Goal: Task Accomplishment & Management: Complete application form

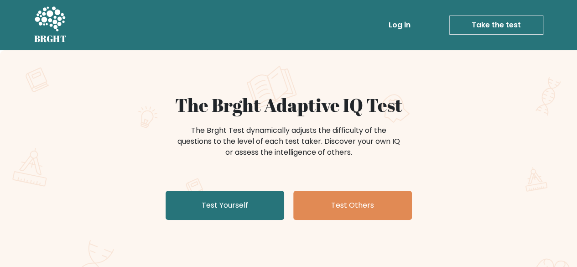
click at [441, 26] on link "Take the test" at bounding box center [496, 25] width 94 height 19
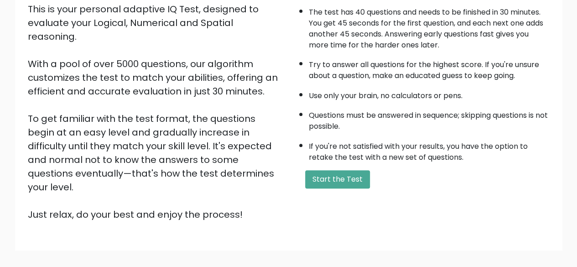
scroll to position [150, 0]
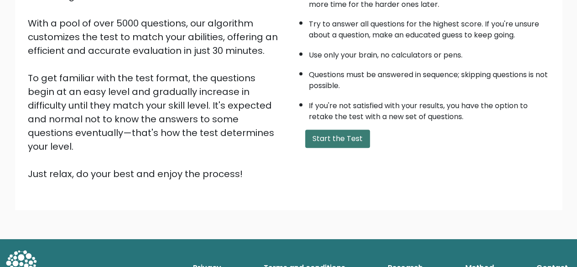
click at [334, 135] on button "Start the Test" at bounding box center [337, 138] width 65 height 18
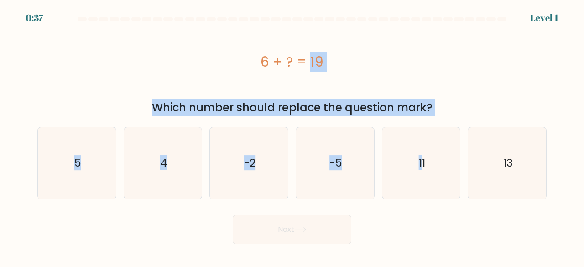
drag, startPoint x: 299, startPoint y: 76, endPoint x: 420, endPoint y: 117, distance: 128.0
click at [420, 117] on form "a. 5" at bounding box center [292, 130] width 584 height 227
drag, startPoint x: 420, startPoint y: 117, endPoint x: 414, endPoint y: 97, distance: 21.0
click at [420, 116] on form "a. 5" at bounding box center [292, 130] width 584 height 227
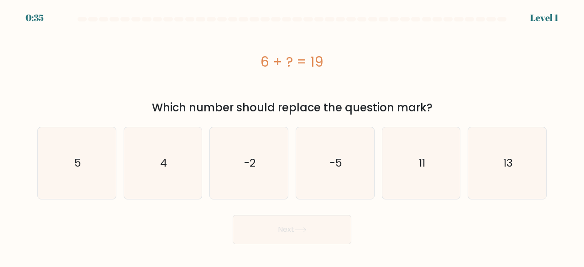
drag, startPoint x: 349, startPoint y: 19, endPoint x: 293, endPoint y: 19, distance: 56.1
click at [346, 19] on div at bounding box center [350, 19] width 9 height 5
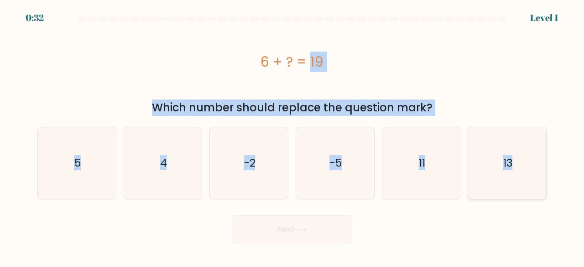
drag, startPoint x: 314, startPoint y: 66, endPoint x: 531, endPoint y: 157, distance: 235.0
click at [531, 157] on form "a. 5" at bounding box center [292, 130] width 584 height 227
copy form "6 + ? = 19 Which number should replace the question mark? a. 5 b. 4 c. -2 d. -5…"
click at [468, 54] on div "6 + ? = 19" at bounding box center [291, 62] width 509 height 21
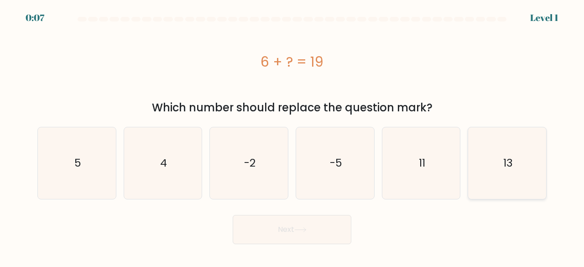
click at [530, 161] on icon "13" at bounding box center [507, 163] width 72 height 72
click at [292, 136] on input "f. 13" at bounding box center [292, 135] width 0 height 2
radio input "true"
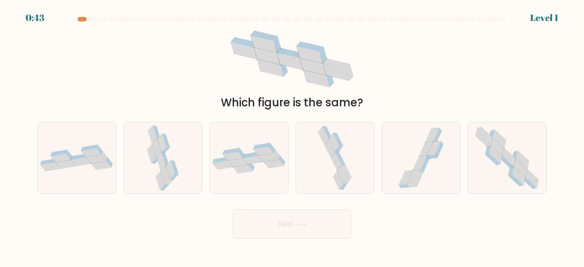
drag, startPoint x: 405, startPoint y: 7, endPoint x: 395, endPoint y: 12, distance: 11.0
click at [405, 7] on div "0:43 Level 1" at bounding box center [292, 5] width 584 height 11
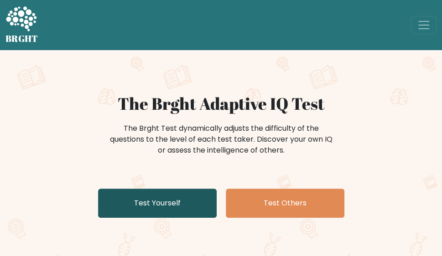
click at [146, 201] on link "Test Yourself" at bounding box center [157, 203] width 119 height 29
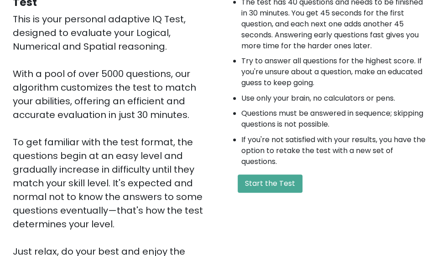
scroll to position [228, 0]
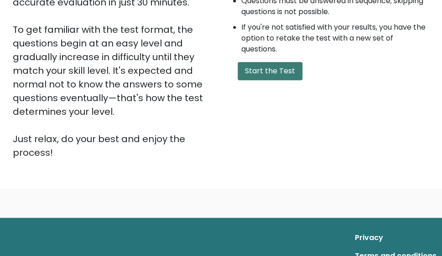
click at [278, 69] on button "Start the Test" at bounding box center [270, 71] width 65 height 18
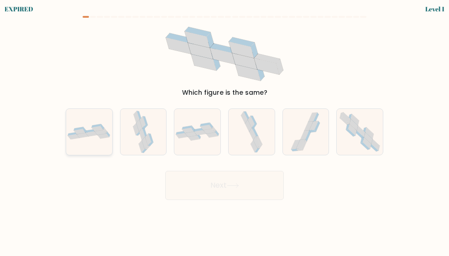
click at [102, 135] on icon at bounding box center [104, 136] width 12 height 5
click at [224, 130] on input "a." at bounding box center [224, 129] width 0 height 2
radio input "true"
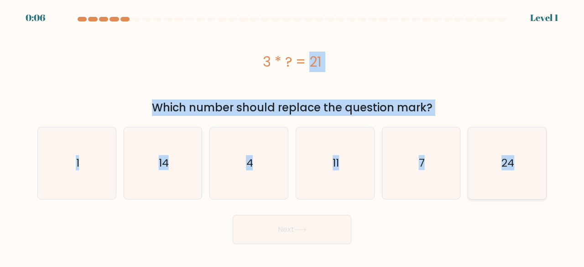
drag, startPoint x: 250, startPoint y: 53, endPoint x: 534, endPoint y: 176, distance: 310.0
click at [448, 176] on form "a. 1" at bounding box center [292, 130] width 584 height 227
copy form "3 * ? = 21 Which number should replace the question mark? a. 1 b. 14 c. 4 d. 11…"
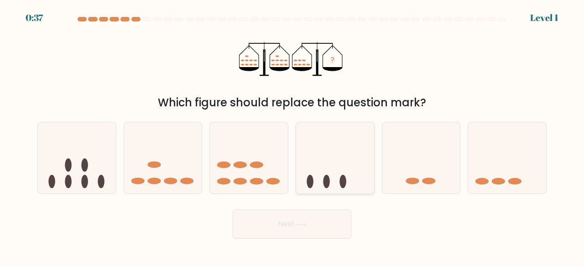
click at [326, 159] on icon at bounding box center [335, 157] width 78 height 64
click at [292, 136] on input "d." at bounding box center [292, 135] width 0 height 2
radio input "true"
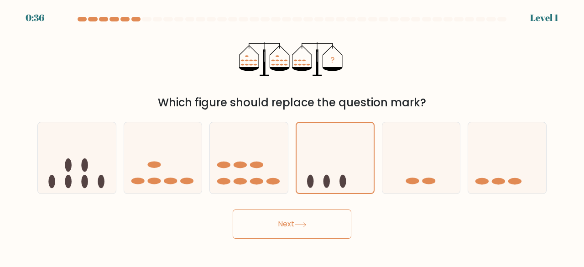
click at [324, 234] on button "Next" at bounding box center [292, 223] width 119 height 29
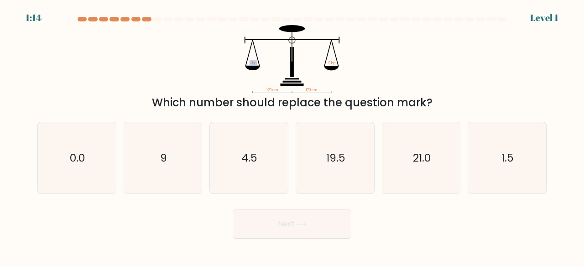
drag, startPoint x: 237, startPoint y: 34, endPoint x: 261, endPoint y: 34, distance: 23.7
click at [261, 34] on icon "120 cm 120 cm ? kg 9 kg" at bounding box center [292, 59] width 274 height 68
click at [227, 65] on icon "120 cm 120 cm ? kg 9 kg" at bounding box center [292, 59] width 274 height 68
drag, startPoint x: 239, startPoint y: 51, endPoint x: 381, endPoint y: 89, distance: 146.7
click at [386, 93] on div "120 cm 120 cm ? kg 9 kg Which number should replace the question mark?" at bounding box center [292, 68] width 520 height 86
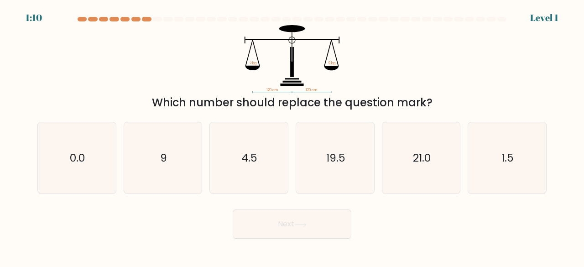
click at [247, 68] on icon at bounding box center [252, 68] width 15 height 5
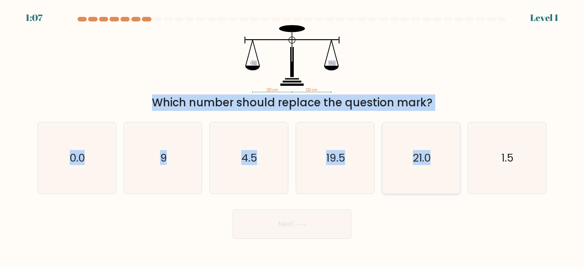
drag, startPoint x: 251, startPoint y: 59, endPoint x: 421, endPoint y: 142, distance: 189.4
click at [448, 121] on form at bounding box center [292, 128] width 584 height 222
click at [448, 45] on div "120 cm 120 cm ? kg 9 kg Which number should replace the question mark?" at bounding box center [292, 68] width 520 height 86
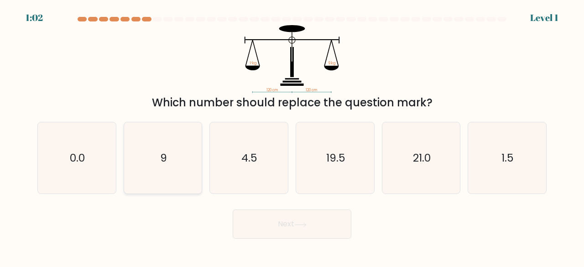
click at [165, 159] on text "9" at bounding box center [163, 157] width 7 height 15
click at [292, 136] on input "b. 9" at bounding box center [292, 135] width 0 height 2
radio input "true"
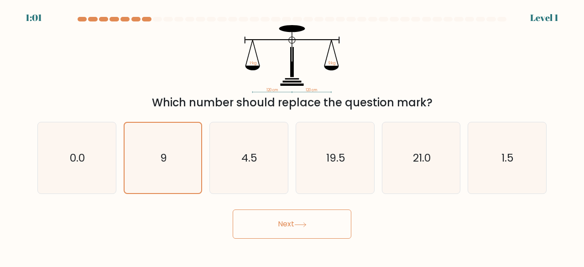
click at [305, 215] on button "Next" at bounding box center [292, 223] width 119 height 29
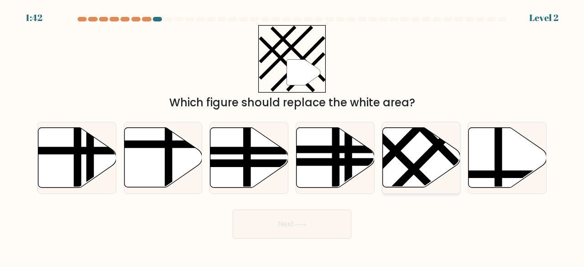
click at [412, 149] on icon at bounding box center [421, 158] width 78 height 60
click at [292, 136] on input "e." at bounding box center [292, 135] width 0 height 2
radio input "true"
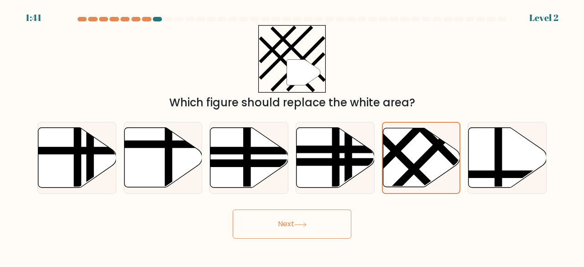
click at [302, 231] on button "Next" at bounding box center [292, 223] width 119 height 29
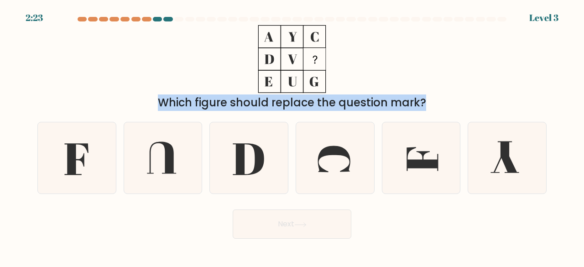
drag, startPoint x: 305, startPoint y: 68, endPoint x: 342, endPoint y: 116, distance: 60.5
click at [342, 116] on form at bounding box center [292, 128] width 584 height 222
click at [173, 158] on icon at bounding box center [161, 157] width 29 height 32
click at [292, 136] on input "b." at bounding box center [292, 135] width 0 height 2
radio input "true"
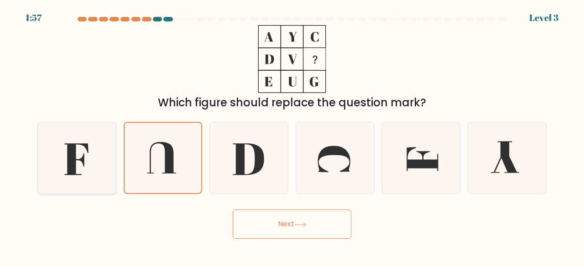
click at [83, 151] on icon at bounding box center [77, 158] width 72 height 72
click at [292, 136] on input "a." at bounding box center [292, 135] width 0 height 2
radio input "true"
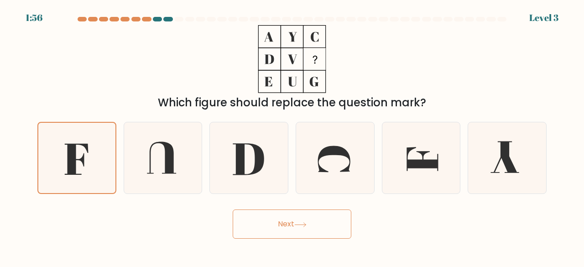
click at [286, 218] on button "Next" at bounding box center [292, 223] width 119 height 29
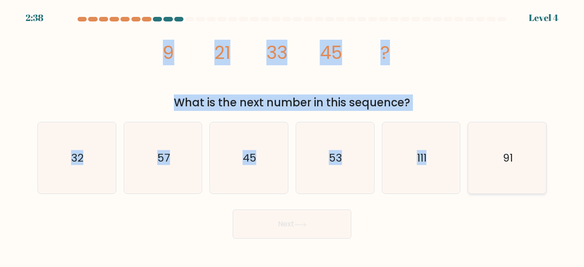
drag, startPoint x: 167, startPoint y: 47, endPoint x: 532, endPoint y: 166, distance: 384.6
click at [448, 166] on form at bounding box center [292, 128] width 584 height 222
copy form "9 21 33 45 ? What is the next number in this sequence? a. 32 b. 57 c. 45 d. 53 …"
click at [447, 56] on div "image/svg+xml 9 21 33 45 ? What is the next number in this sequence?" at bounding box center [292, 68] width 520 height 86
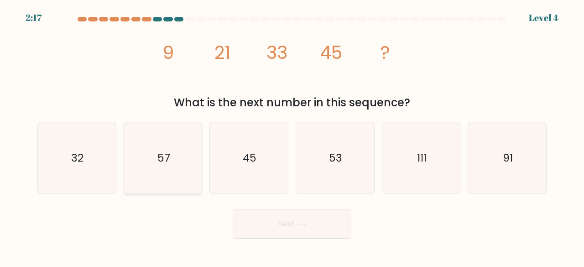
click at [163, 175] on icon "57" at bounding box center [163, 158] width 72 height 72
click at [292, 136] on input "b. 57" at bounding box center [292, 135] width 0 height 2
radio input "true"
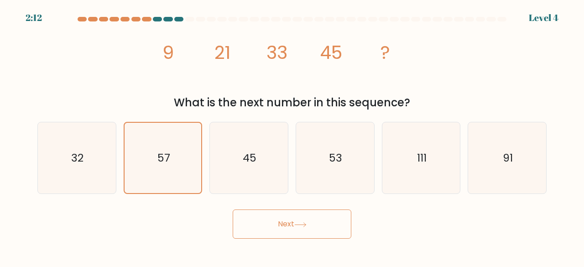
click at [285, 219] on button "Next" at bounding box center [292, 223] width 119 height 29
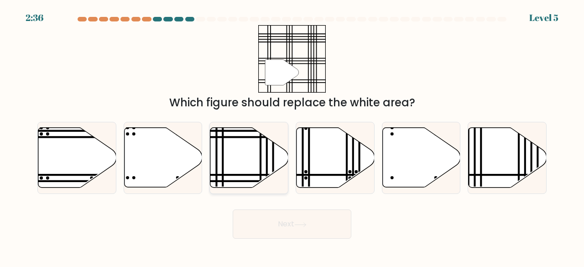
click at [253, 153] on icon at bounding box center [249, 158] width 78 height 60
click at [292, 136] on input "c." at bounding box center [292, 135] width 0 height 2
radio input "true"
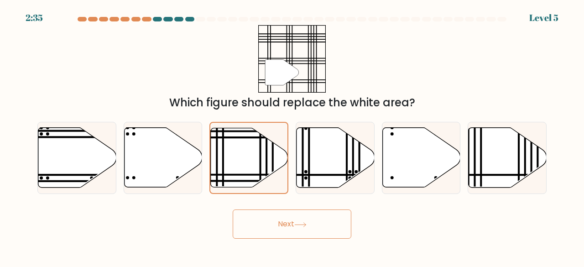
click at [334, 231] on button "Next" at bounding box center [292, 223] width 119 height 29
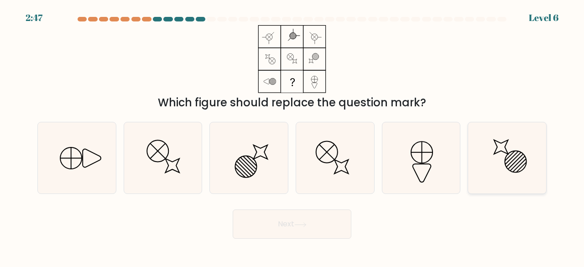
click at [448, 162] on icon at bounding box center [507, 158] width 72 height 72
click at [292, 136] on input "f." at bounding box center [292, 135] width 0 height 2
radio input "true"
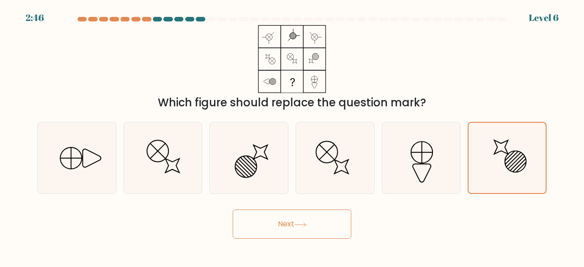
click at [280, 217] on button "Next" at bounding box center [292, 223] width 119 height 29
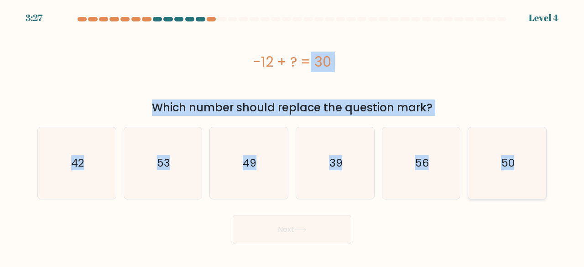
drag, startPoint x: 314, startPoint y: 67, endPoint x: 537, endPoint y: 191, distance: 255.3
click at [448, 191] on form "a." at bounding box center [292, 130] width 584 height 227
copy form "12 + ? = 30 Which number should replace the question mark? a. 42 b. 53 c. 49 d.…"
click at [396, 55] on div "-12 + ? = 30" at bounding box center [291, 62] width 509 height 21
drag, startPoint x: 244, startPoint y: 59, endPoint x: 511, endPoint y: 165, distance: 287.1
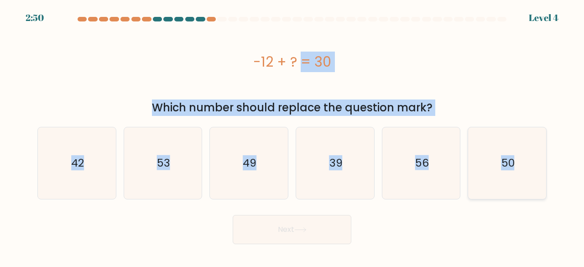
click at [448, 165] on form "a." at bounding box center [292, 130] width 584 height 227
copy form "-12 + ? = 30 Which number should replace the question mark? a. 42 b. 53 c. 49 d…"
click at [428, 33] on div "-12 + ? = 30" at bounding box center [291, 61] width 509 height 73
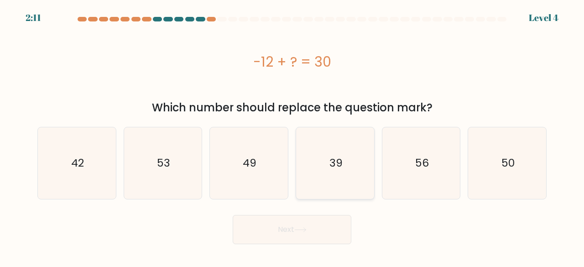
drag, startPoint x: 329, startPoint y: 165, endPoint x: 322, endPoint y: 194, distance: 29.9
click at [329, 165] on text "39" at bounding box center [335, 162] width 13 height 15
click at [292, 136] on input "d. 39" at bounding box center [292, 135] width 0 height 2
radio input "true"
click at [309, 236] on button "Next" at bounding box center [292, 229] width 119 height 29
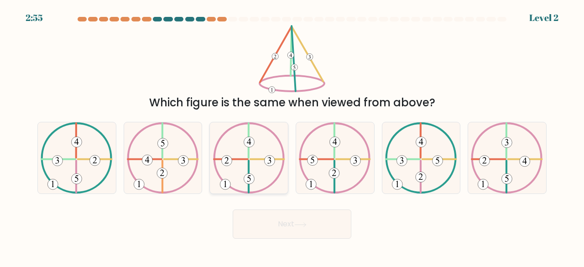
click at [262, 152] on icon at bounding box center [249, 158] width 72 height 72
click at [292, 136] on input "c." at bounding box center [292, 135] width 0 height 2
radio input "true"
click at [319, 219] on button "Next" at bounding box center [292, 223] width 119 height 29
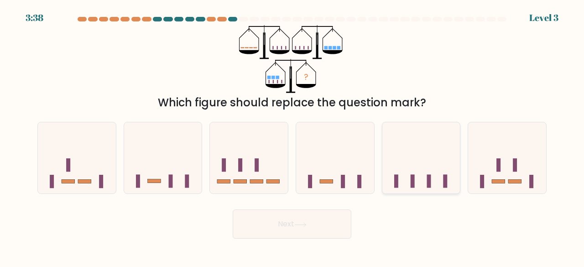
click at [418, 163] on icon at bounding box center [421, 157] width 78 height 64
click at [292, 136] on input "e." at bounding box center [292, 135] width 0 height 2
radio input "true"
click at [335, 234] on button "Next" at bounding box center [292, 223] width 119 height 29
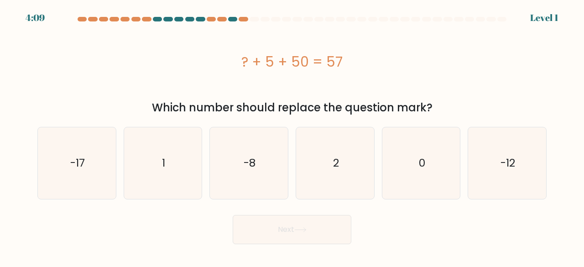
drag, startPoint x: 235, startPoint y: 58, endPoint x: 444, endPoint y: 114, distance: 216.6
click at [444, 114] on div "? + 5 + 50 = 57 Which number should replace the question mark?" at bounding box center [292, 70] width 520 height 91
copy div "? + 5 + 50 = 57 Which number should replace the question mark?"
click at [351, 154] on icon "2" at bounding box center [335, 163] width 72 height 72
click at [292, 136] on input "d. 2" at bounding box center [292, 135] width 0 height 2
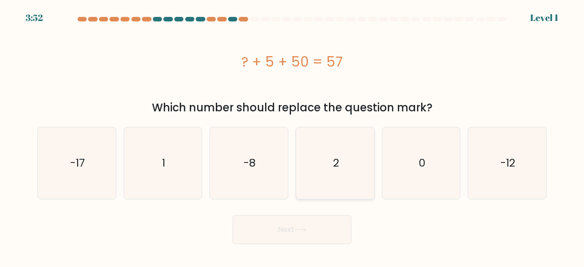
radio input "true"
click at [320, 225] on button "Next" at bounding box center [292, 229] width 119 height 29
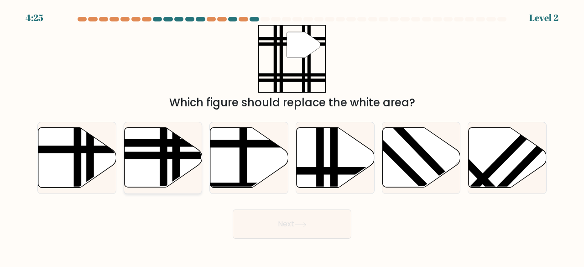
click at [194, 155] on line at bounding box center [137, 155] width 157 height 0
click at [292, 136] on input "b." at bounding box center [292, 135] width 0 height 2
radio input "true"
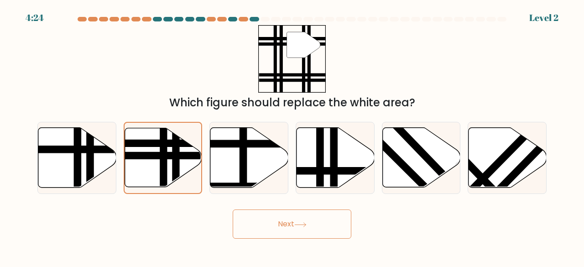
click at [303, 222] on icon at bounding box center [300, 224] width 12 height 5
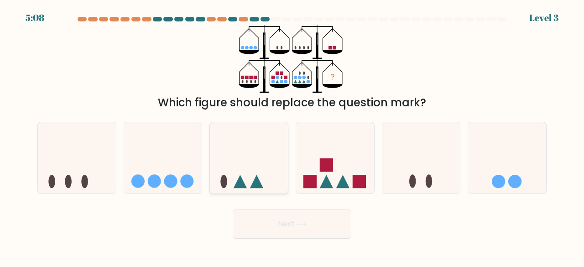
click at [233, 183] on icon at bounding box center [249, 157] width 78 height 64
click at [292, 136] on input "c." at bounding box center [292, 135] width 0 height 2
radio input "true"
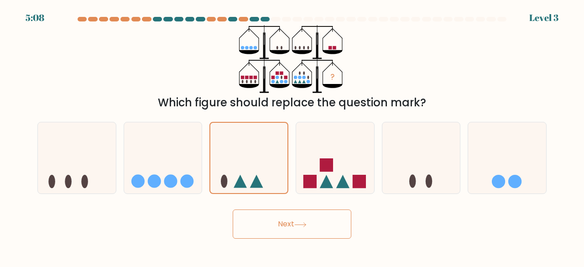
click at [270, 227] on button "Next" at bounding box center [292, 223] width 119 height 29
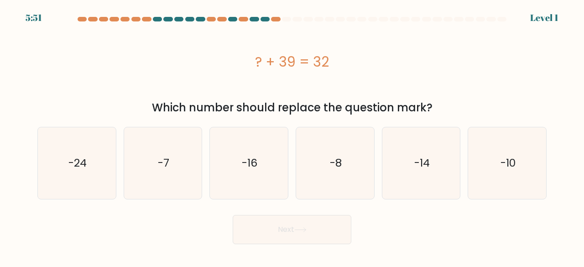
drag, startPoint x: 354, startPoint y: 85, endPoint x: 455, endPoint y: 110, distance: 103.4
click at [448, 110] on div "? + 39 = 32 Which number should replace the question mark?" at bounding box center [292, 70] width 520 height 91
copy div "? + 39 = 32 Which number should replace the question mark?"
click at [380, 66] on div "? + 39 = 32" at bounding box center [291, 62] width 509 height 21
drag, startPoint x: 236, startPoint y: 52, endPoint x: 451, endPoint y: 111, distance: 223.5
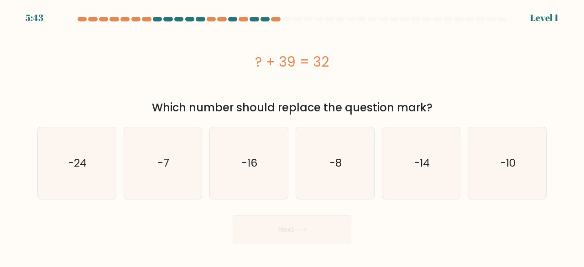
click at [448, 111] on div "? + 39 = 32 Which number should replace the question mark?" at bounding box center [292, 70] width 520 height 91
copy div "? + 39 = 32 Which number should replace the question mark?"
click at [408, 31] on div "? + 39 = 32" at bounding box center [291, 61] width 509 height 73
click at [179, 148] on icon "-7" at bounding box center [163, 163] width 72 height 72
click at [292, 136] on input "b. -7" at bounding box center [292, 135] width 0 height 2
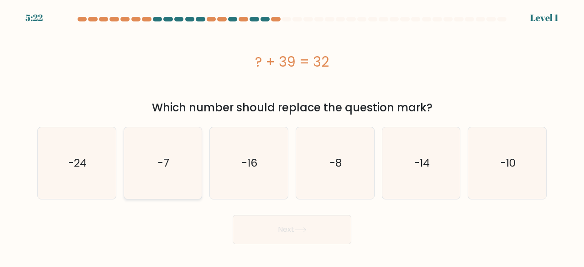
radio input "true"
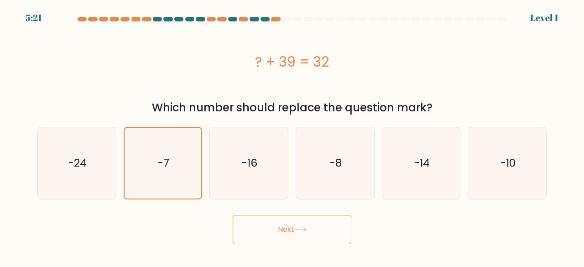
click at [341, 228] on button "Next" at bounding box center [292, 229] width 119 height 29
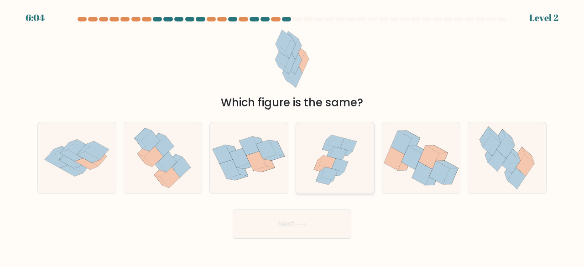
click at [323, 139] on icon at bounding box center [335, 158] width 74 height 72
click at [292, 136] on input "d." at bounding box center [292, 135] width 0 height 2
radio input "true"
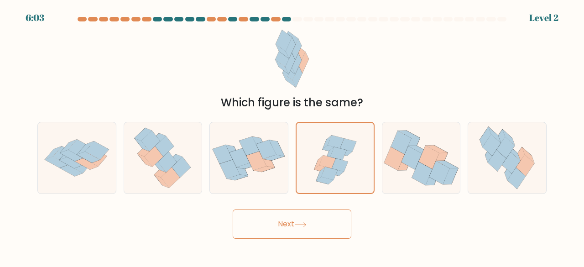
click at [315, 224] on button "Next" at bounding box center [292, 223] width 119 height 29
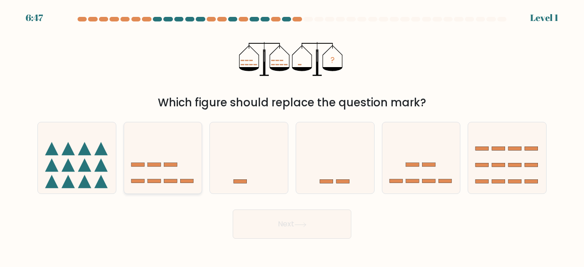
click at [172, 163] on icon at bounding box center [163, 157] width 78 height 64
click at [292, 136] on input "b." at bounding box center [292, 135] width 0 height 2
radio input "true"
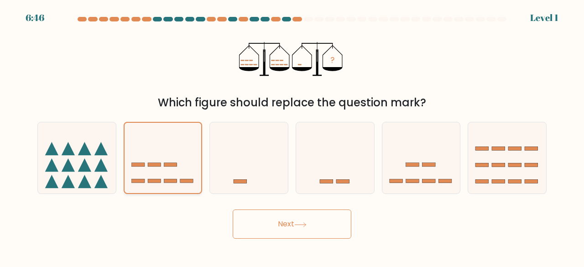
click at [172, 163] on icon at bounding box center [162, 158] width 77 height 64
click at [292, 136] on input "b." at bounding box center [292, 135] width 0 height 2
click at [276, 164] on icon at bounding box center [249, 157] width 78 height 64
click at [292, 136] on input "c." at bounding box center [292, 135] width 0 height 2
radio input "true"
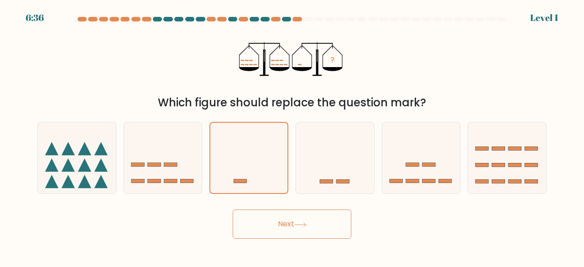
click at [325, 222] on button "Next" at bounding box center [292, 223] width 119 height 29
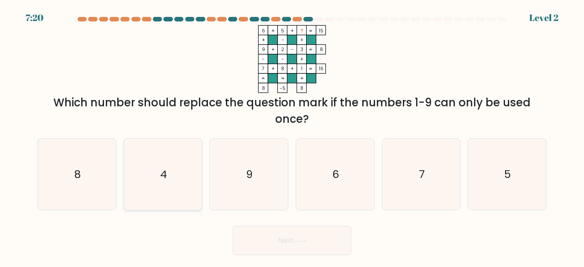
click at [179, 158] on icon "4" at bounding box center [163, 175] width 72 height 72
click at [292, 136] on input "b. 4" at bounding box center [292, 135] width 0 height 2
radio input "true"
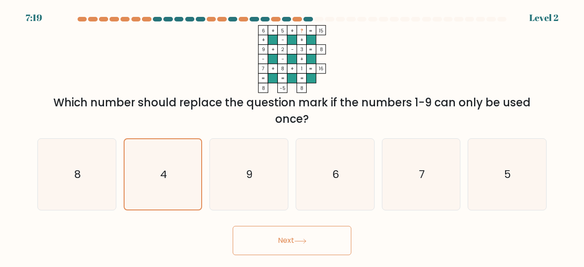
click at [246, 235] on button "Next" at bounding box center [292, 240] width 119 height 29
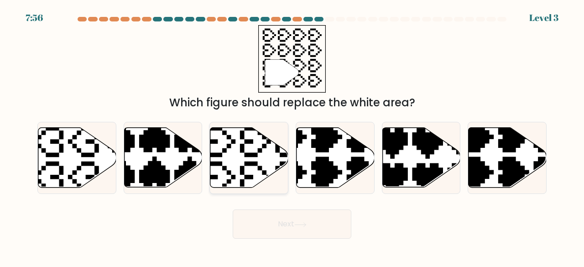
click at [258, 151] on icon at bounding box center [273, 124] width 137 height 137
click at [292, 136] on input "c." at bounding box center [292, 135] width 0 height 2
radio input "true"
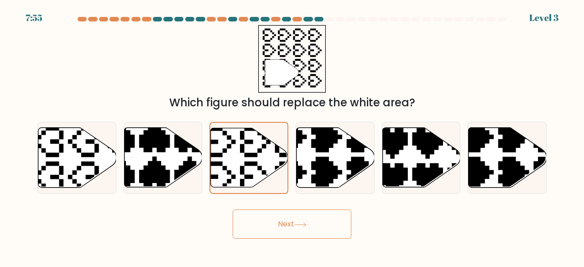
click at [297, 216] on button "Next" at bounding box center [292, 223] width 119 height 29
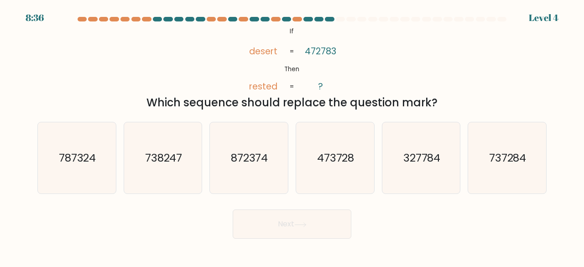
drag, startPoint x: 278, startPoint y: 21, endPoint x: 435, endPoint y: 105, distance: 178.1
click at [435, 105] on body "8:36 Level 4 If" at bounding box center [292, 133] width 584 height 267
copy body "8:36 Level 4 @import url('https://fonts.googleapis.com/css?family=Abril+Fatface…"
click at [378, 50] on div "@import url('https://fonts.googleapis.com/css?family=Abril+Fatface:400,100,100i…" at bounding box center [292, 68] width 520 height 86
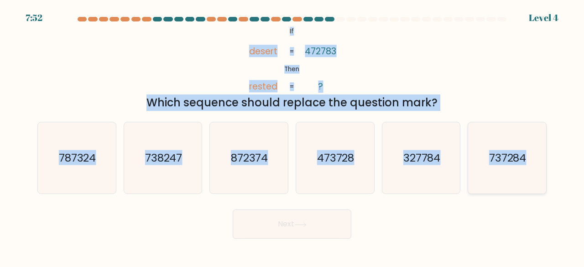
drag, startPoint x: 279, startPoint y: 31, endPoint x: 531, endPoint y: 175, distance: 290.4
click at [448, 175] on form "If ?" at bounding box center [292, 128] width 584 height 222
copy form "If Then desert rested 472783 ? = = Which sequence should replace the question m…"
click at [448, 26] on div "@import url('https://fonts.googleapis.com/css?family=Abril+Fatface:400,100,100i…" at bounding box center [292, 68] width 520 height 86
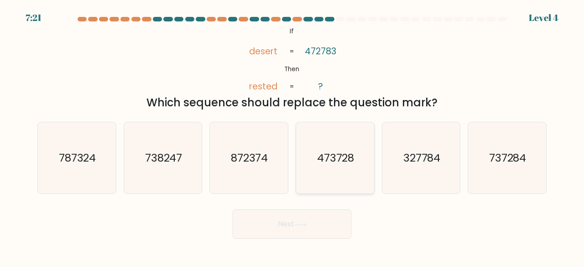
click at [331, 174] on icon "473728" at bounding box center [335, 158] width 72 height 72
click at [292, 136] on input "d. 473728" at bounding box center [292, 135] width 0 height 2
radio input "true"
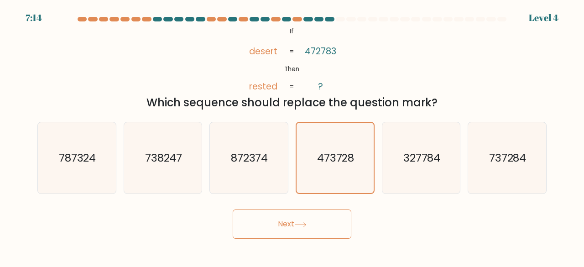
click at [267, 219] on button "Next" at bounding box center [292, 223] width 119 height 29
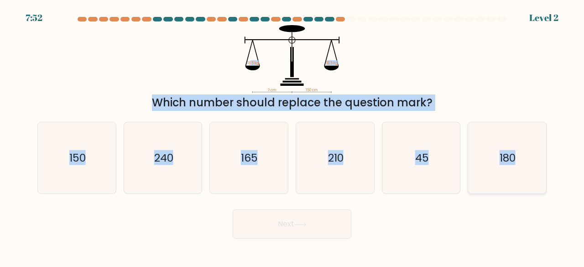
drag, startPoint x: 253, startPoint y: 30, endPoint x: 522, endPoint y: 162, distance: 299.9
click at [448, 161] on form at bounding box center [292, 128] width 584 height 222
copy form ".5 kg 18.5 kg Which number should replace the question mark? a. 150 b. 240 c. 1…"
click at [448, 154] on icon "180" at bounding box center [507, 158] width 72 height 72
click at [292, 136] on input "f. 180" at bounding box center [292, 135] width 0 height 2
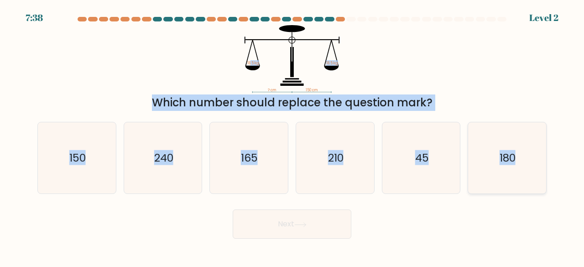
radio input "true"
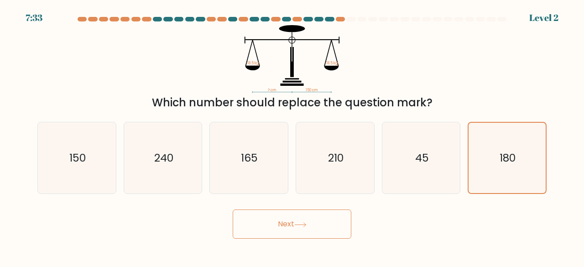
click at [310, 217] on button "Next" at bounding box center [292, 223] width 119 height 29
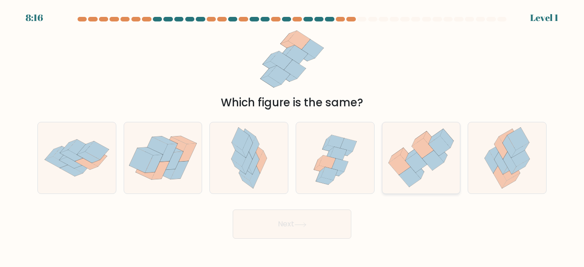
click at [412, 141] on icon at bounding box center [421, 157] width 78 height 67
click at [292, 136] on input "e." at bounding box center [292, 135] width 0 height 2
radio input "true"
click at [298, 233] on button "Next" at bounding box center [292, 223] width 119 height 29
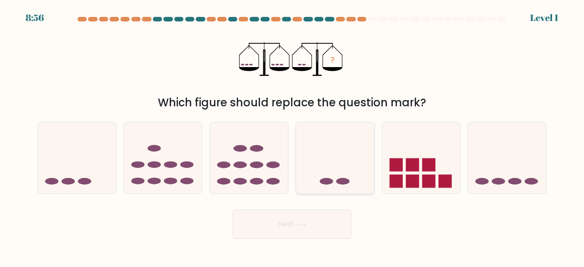
click at [334, 169] on icon at bounding box center [335, 157] width 78 height 64
click at [292, 136] on input "d." at bounding box center [292, 135] width 0 height 2
radio input "true"
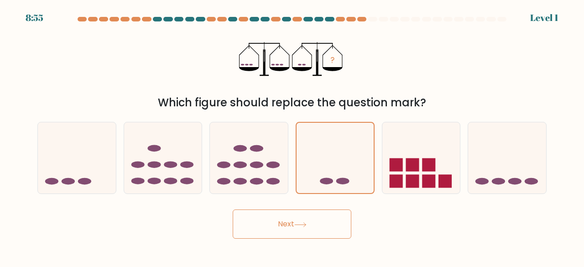
click at [319, 227] on button "Next" at bounding box center [292, 223] width 119 height 29
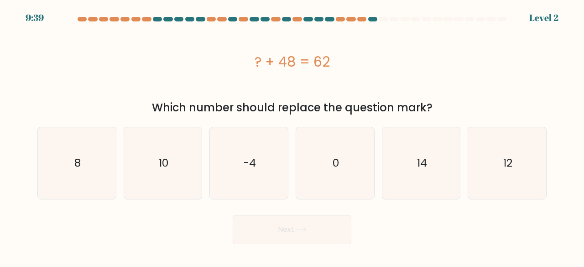
drag, startPoint x: 323, startPoint y: 53, endPoint x: 491, endPoint y: 105, distance: 176.4
click at [448, 105] on div "? + 48 = 62 Which number should replace the question mark?" at bounding box center [292, 70] width 520 height 91
copy div "? + 48 = 62 Which number should replace the question mark?"
drag, startPoint x: 455, startPoint y: 163, endPoint x: 448, endPoint y: 166, distance: 7.8
click at [448, 163] on icon "14" at bounding box center [421, 163] width 72 height 72
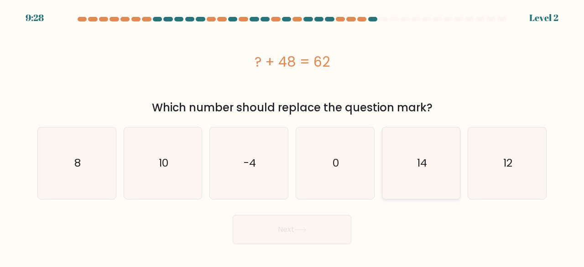
click at [292, 136] on input "e. 14" at bounding box center [292, 135] width 0 height 2
radio input "true"
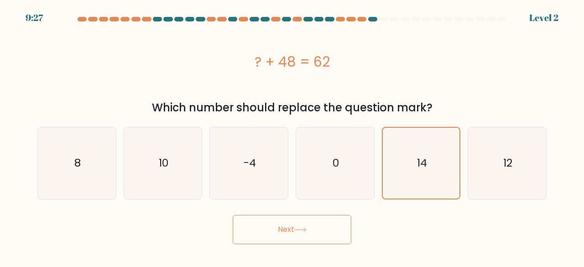
click at [290, 235] on button "Next" at bounding box center [292, 229] width 119 height 29
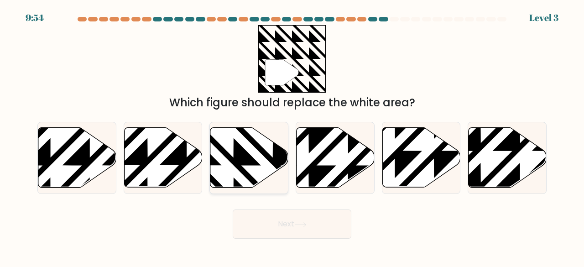
click at [252, 169] on icon at bounding box center [249, 158] width 78 height 60
click at [292, 136] on input "c." at bounding box center [292, 135] width 0 height 2
radio input "true"
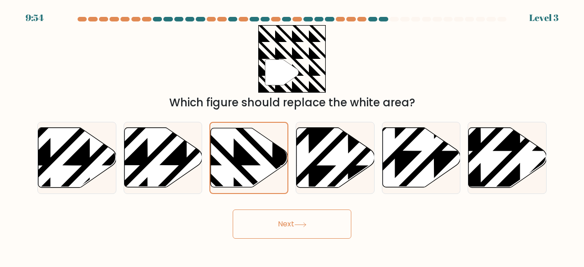
click at [330, 227] on button "Next" at bounding box center [292, 223] width 119 height 29
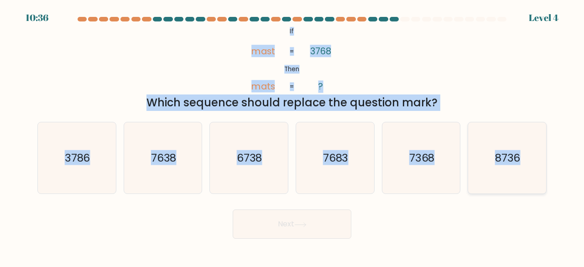
drag, startPoint x: 296, startPoint y: 30, endPoint x: 540, endPoint y: 170, distance: 281.6
click at [448, 170] on form "If ?" at bounding box center [292, 128] width 584 height 222
click at [428, 56] on div "@import url('https://fonts.googleapis.com/css?family=Abril+Fatface:400,100,100i…" at bounding box center [292, 68] width 520 height 86
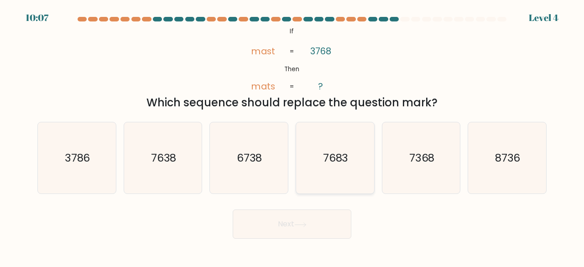
click at [358, 165] on icon "7683" at bounding box center [335, 158] width 72 height 72
click at [292, 136] on input "d. 7683" at bounding box center [292, 135] width 0 height 2
radio input "true"
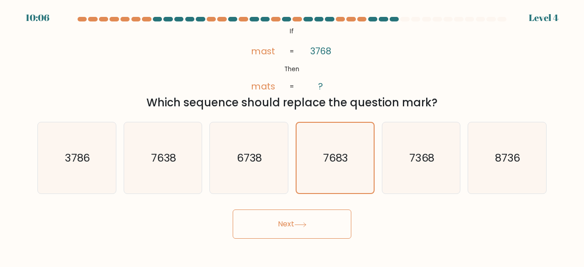
click at [320, 225] on button "Next" at bounding box center [292, 223] width 119 height 29
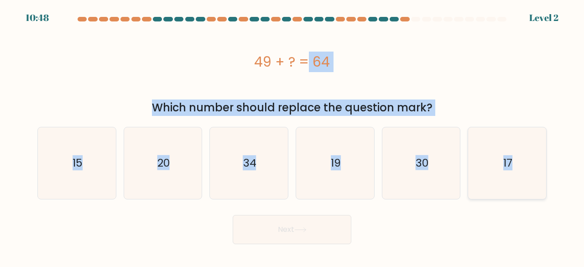
drag, startPoint x: 300, startPoint y: 66, endPoint x: 535, endPoint y: 150, distance: 249.5
click at [448, 150] on form "a." at bounding box center [292, 130] width 584 height 227
click at [439, 56] on div "49 + ? = 64" at bounding box center [291, 62] width 509 height 21
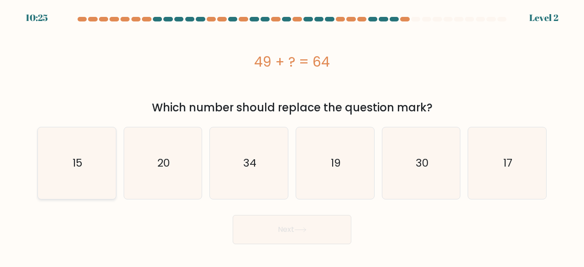
click at [87, 171] on icon "15" at bounding box center [77, 163] width 72 height 72
click at [292, 136] on input "a. 15" at bounding box center [292, 135] width 0 height 2
radio input "true"
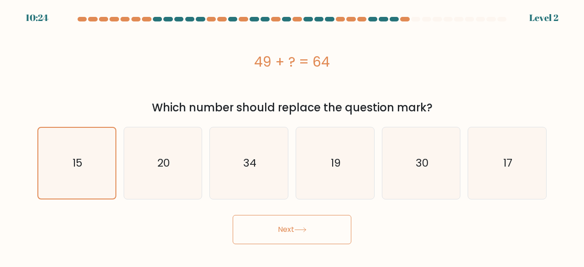
click at [280, 233] on button "Next" at bounding box center [292, 229] width 119 height 29
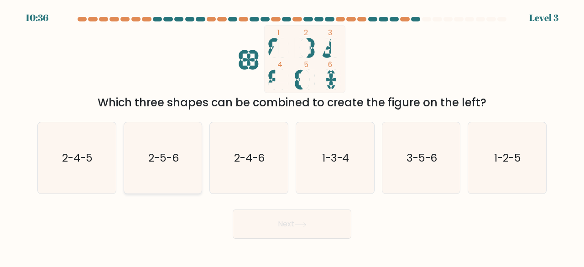
click at [175, 185] on icon "2-5-6" at bounding box center [163, 158] width 72 height 72
click at [292, 136] on input "b. 2-5-6" at bounding box center [292, 135] width 0 height 2
radio input "true"
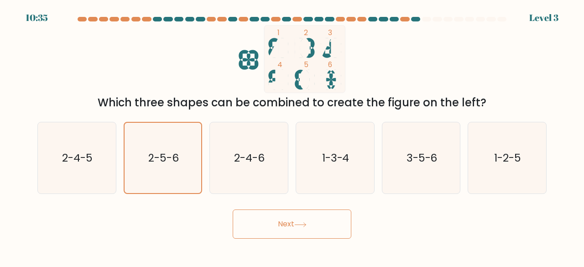
click at [270, 222] on button "Next" at bounding box center [292, 223] width 119 height 29
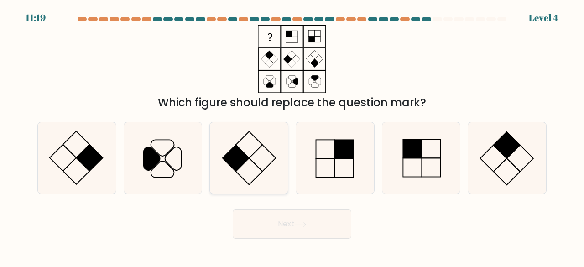
click at [253, 173] on icon at bounding box center [249, 158] width 72 height 72
click at [292, 136] on input "c." at bounding box center [292, 135] width 0 height 2
radio input "true"
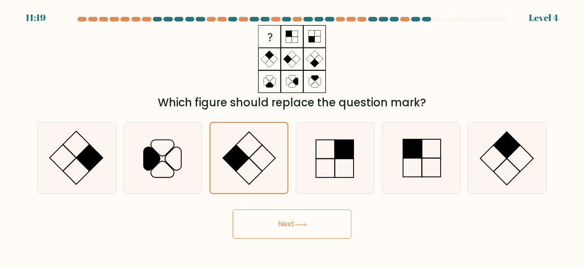
click at [295, 229] on button "Next" at bounding box center [292, 223] width 119 height 29
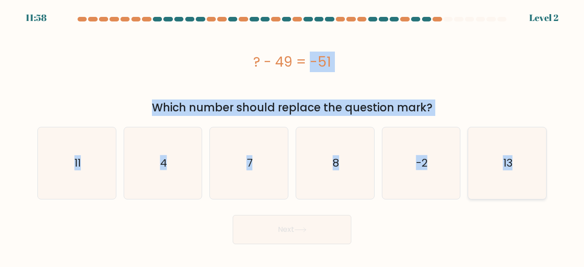
drag, startPoint x: 245, startPoint y: 50, endPoint x: 518, endPoint y: 150, distance: 290.3
click at [448, 150] on form "a. 4" at bounding box center [292, 130] width 584 height 227
click at [448, 53] on div "? - 49 = -51" at bounding box center [291, 62] width 509 height 21
click at [430, 158] on icon "-2" at bounding box center [421, 163] width 72 height 72
click at [292, 136] on input "e. -2" at bounding box center [292, 135] width 0 height 2
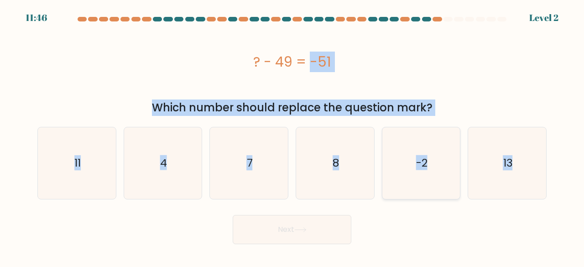
radio input "true"
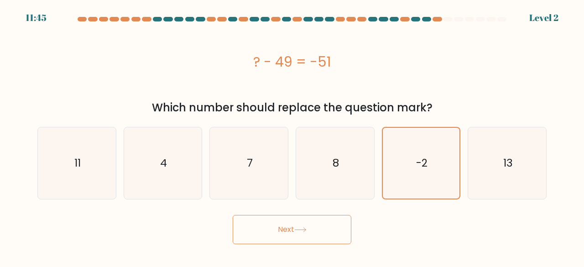
click at [313, 228] on button "Next" at bounding box center [292, 229] width 119 height 29
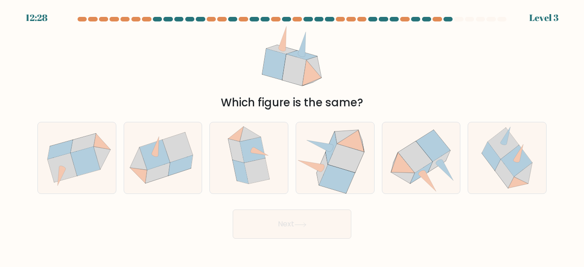
click at [376, 115] on div "a. b. c." at bounding box center [292, 154] width 516 height 80
drag, startPoint x: 331, startPoint y: 154, endPoint x: 326, endPoint y: 176, distance: 22.9
click at [331, 154] on icon at bounding box center [331, 148] width 11 height 32
click at [292, 136] on input "d." at bounding box center [292, 135] width 0 height 2
radio input "true"
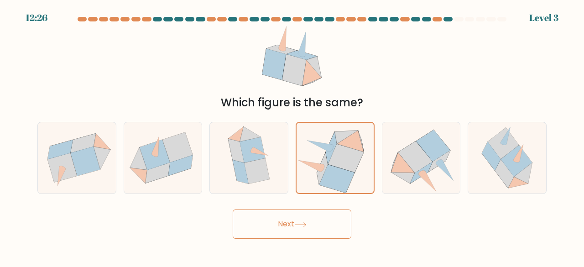
click at [311, 217] on button "Next" at bounding box center [292, 223] width 119 height 29
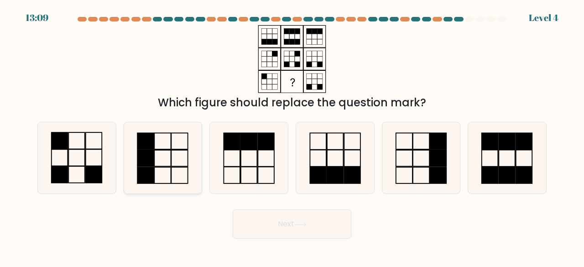
click at [158, 147] on icon at bounding box center [163, 158] width 72 height 72
click at [292, 136] on input "b." at bounding box center [292, 135] width 0 height 2
radio input "true"
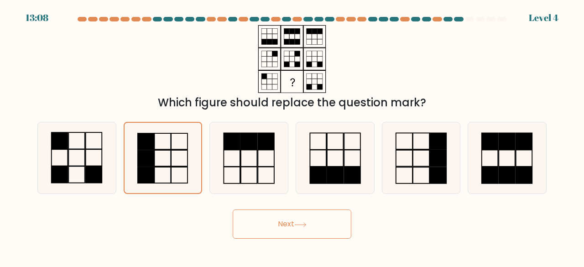
click at [247, 225] on button "Next" at bounding box center [292, 223] width 119 height 29
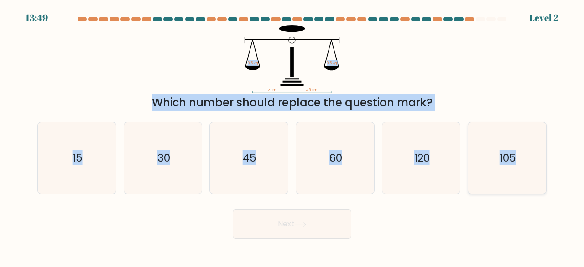
drag, startPoint x: 241, startPoint y: 51, endPoint x: 537, endPoint y: 173, distance: 320.9
click at [448, 173] on form at bounding box center [292, 128] width 584 height 222
drag, startPoint x: 514, startPoint y: 73, endPoint x: 495, endPoint y: 83, distance: 22.0
click at [448, 73] on div "? cm 45 cm 9.5 kg 9.5 kg Which number should replace the question mark?" at bounding box center [292, 68] width 520 height 86
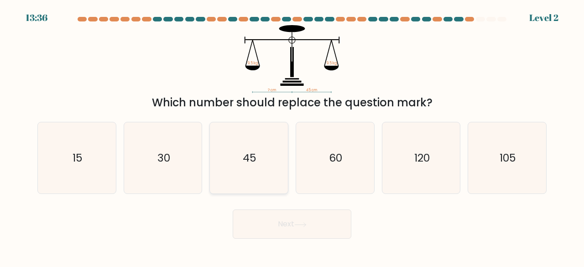
click at [230, 162] on icon "45" at bounding box center [249, 158] width 72 height 72
click at [292, 136] on input "c. 45" at bounding box center [292, 135] width 0 height 2
radio input "true"
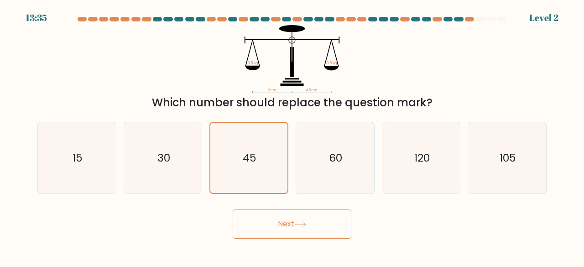
click at [266, 212] on button "Next" at bounding box center [292, 223] width 119 height 29
click at [269, 220] on button "Next" at bounding box center [292, 223] width 119 height 29
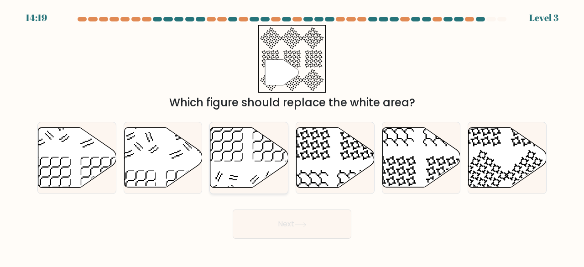
click at [279, 146] on icon at bounding box center [249, 158] width 78 height 60
click at [292, 136] on input "c." at bounding box center [292, 135] width 0 height 2
radio input "true"
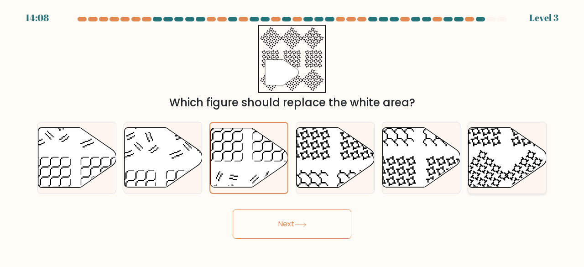
drag, startPoint x: 520, startPoint y: 156, endPoint x: 500, endPoint y: 167, distance: 22.7
click at [448, 156] on icon at bounding box center [507, 158] width 78 height 60
click at [292, 136] on input "f." at bounding box center [292, 135] width 0 height 2
radio input "true"
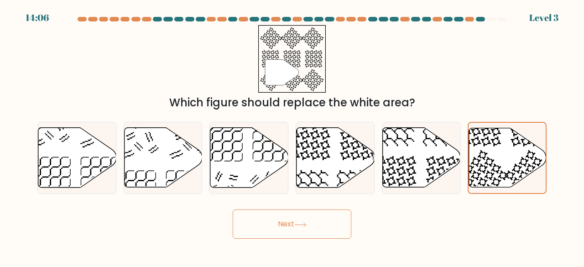
click at [267, 231] on button "Next" at bounding box center [292, 223] width 119 height 29
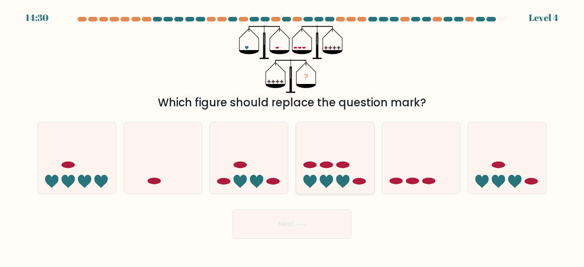
click at [325, 181] on icon at bounding box center [326, 181] width 13 height 13
click at [292, 136] on input "d." at bounding box center [292, 135] width 0 height 2
radio input "true"
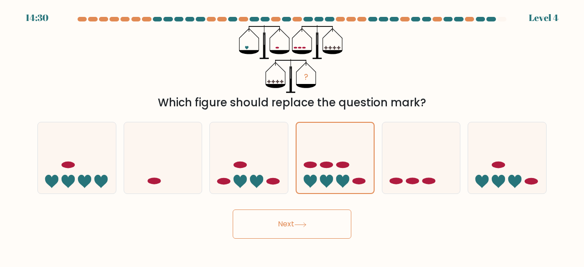
click at [324, 221] on button "Next" at bounding box center [292, 223] width 119 height 29
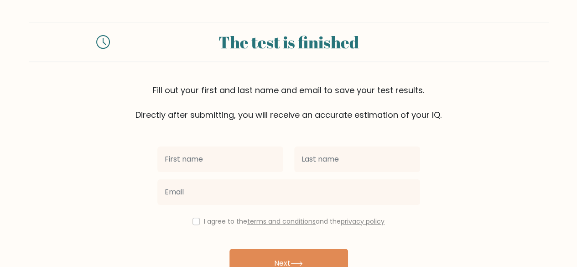
click at [248, 166] on input "text" at bounding box center [220, 159] width 126 height 26
type input "Chima"
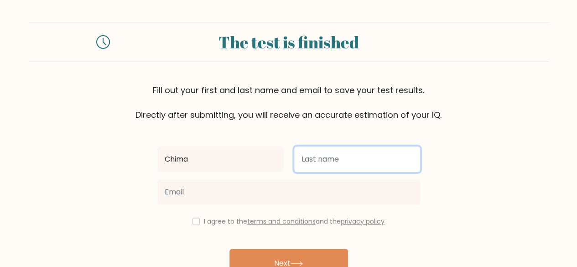
click at [337, 161] on input "text" at bounding box center [357, 159] width 126 height 26
type input "Ndubuisi"
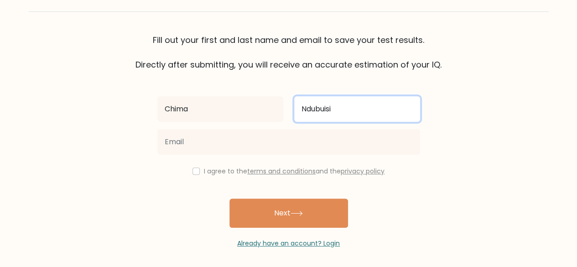
scroll to position [52, 0]
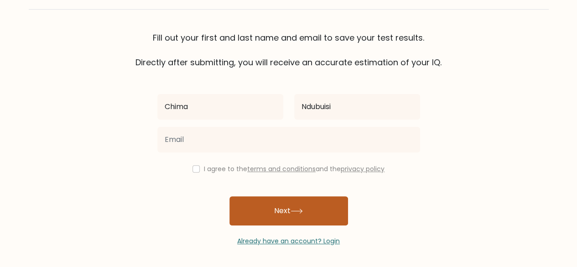
click at [255, 207] on button "Next" at bounding box center [288, 210] width 119 height 29
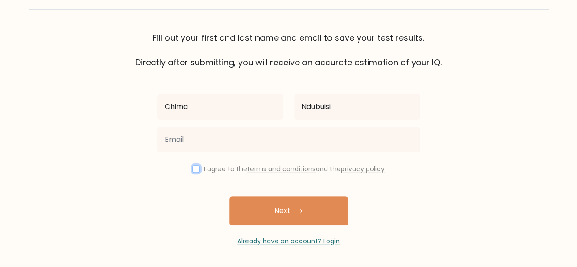
click at [195, 167] on input "checkbox" at bounding box center [195, 168] width 7 height 7
checkbox input "true"
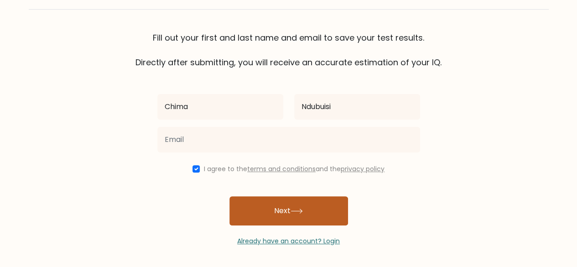
click at [310, 207] on button "Next" at bounding box center [288, 210] width 119 height 29
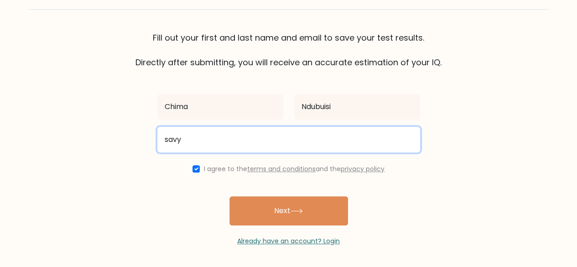
type input "savynd123@gmail.com"
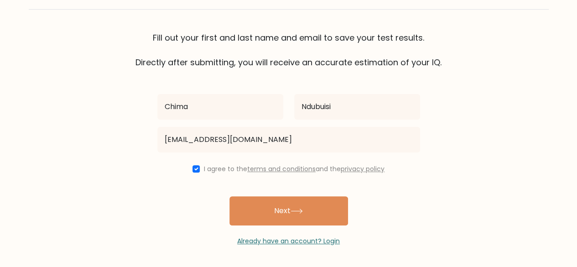
click at [289, 225] on div "Already have an account? Login" at bounding box center [288, 235] width 263 height 21
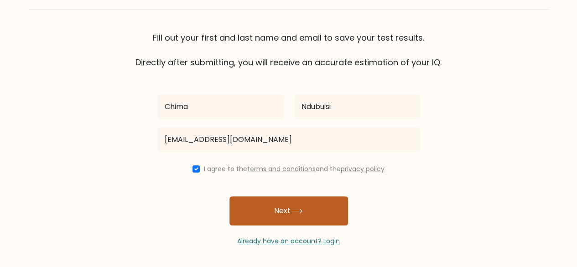
click at [286, 214] on button "Next" at bounding box center [288, 210] width 119 height 29
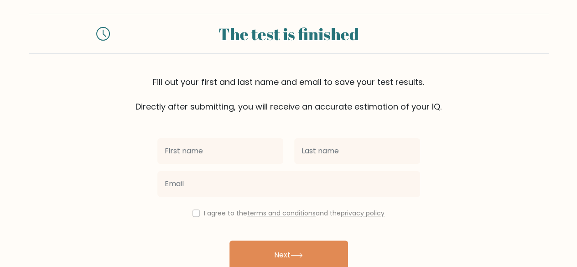
scroll to position [46, 0]
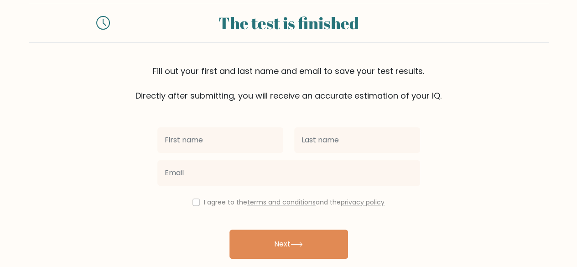
click at [221, 140] on input "text" at bounding box center [220, 140] width 126 height 26
type input "Chima"
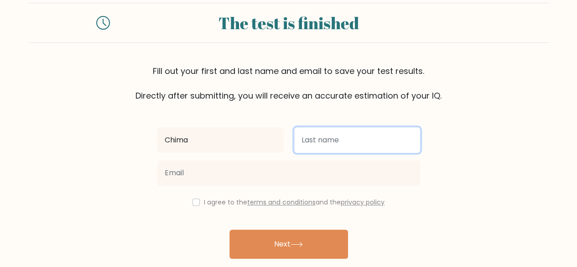
click at [310, 147] on input "text" at bounding box center [357, 140] width 126 height 26
type input "Ndubuisi"
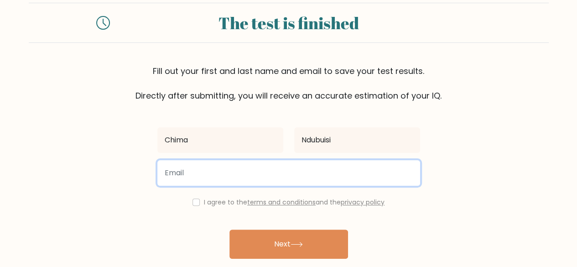
click at [288, 172] on input "email" at bounding box center [288, 173] width 263 height 26
type input "chisavy78@gmail.com"
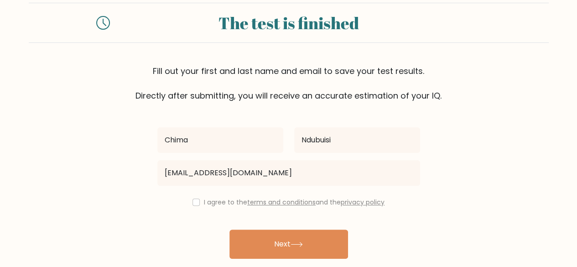
click at [196, 205] on div "I agree to the terms and conditions and the privacy policy" at bounding box center [289, 201] width 274 height 11
drag, startPoint x: 190, startPoint y: 202, endPoint x: 200, endPoint y: 205, distance: 10.0
click at [192, 202] on input "checkbox" at bounding box center [195, 201] width 7 height 7
checkbox input "true"
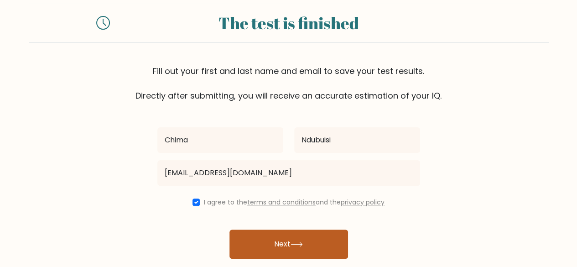
click at [259, 242] on button "Next" at bounding box center [288, 243] width 119 height 29
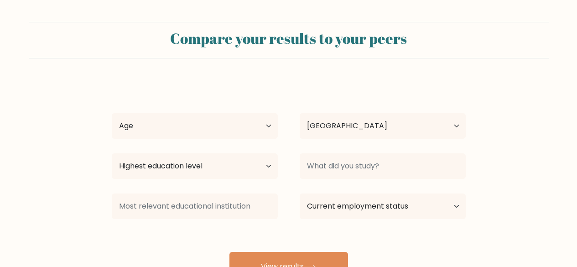
select select "NG"
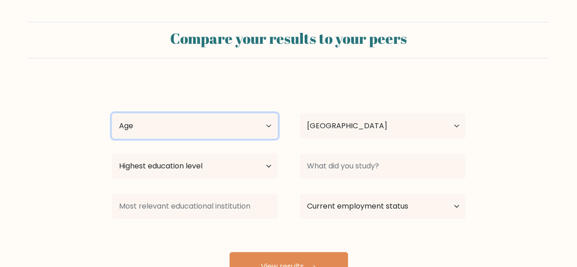
click at [269, 134] on select "Age Under [DEMOGRAPHIC_DATA] [DEMOGRAPHIC_DATA] [DEMOGRAPHIC_DATA] [DEMOGRAPHIC…" at bounding box center [195, 126] width 166 height 26
select select "25_34"
click at [112, 113] on select "Age Under [DEMOGRAPHIC_DATA] [DEMOGRAPHIC_DATA] [DEMOGRAPHIC_DATA] [DEMOGRAPHIC…" at bounding box center [195, 126] width 166 height 26
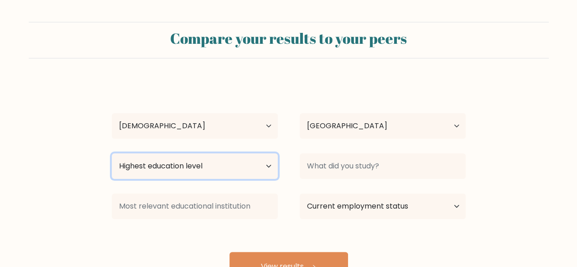
click at [251, 160] on select "Highest education level No schooling Primary Lower Secondary Upper Secondary Oc…" at bounding box center [195, 166] width 166 height 26
select select "bachelors_degree"
click at [112, 153] on select "Highest education level No schooling Primary Lower Secondary Upper Secondary Oc…" at bounding box center [195, 166] width 166 height 26
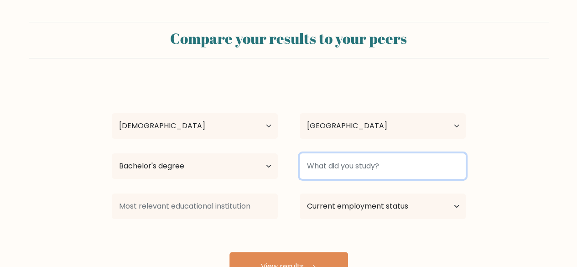
click at [372, 171] on input at bounding box center [383, 166] width 166 height 26
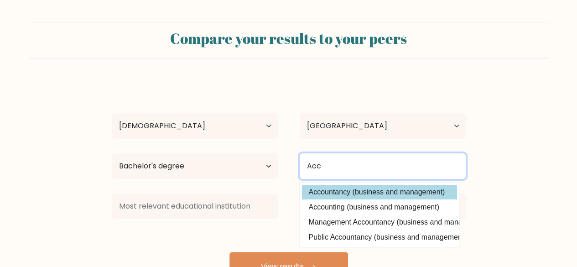
type input "Acc"
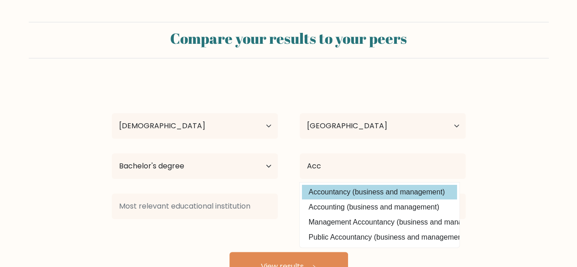
click at [356, 190] on div "[PERSON_NAME] Age Under [DEMOGRAPHIC_DATA] [DEMOGRAPHIC_DATA] [DEMOGRAPHIC_DATA…" at bounding box center [288, 180] width 365 height 201
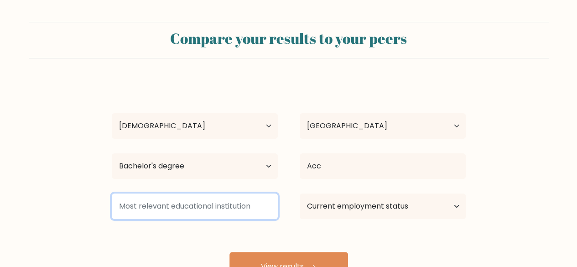
click at [186, 208] on input at bounding box center [195, 206] width 166 height 26
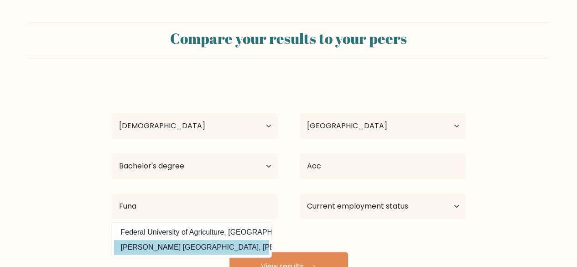
click at [190, 247] on option "[PERSON_NAME] [GEOGRAPHIC_DATA], [PERSON_NAME] ([GEOGRAPHIC_DATA])" at bounding box center [191, 247] width 155 height 15
type input "[PERSON_NAME] [GEOGRAPHIC_DATA], [PERSON_NAME]"
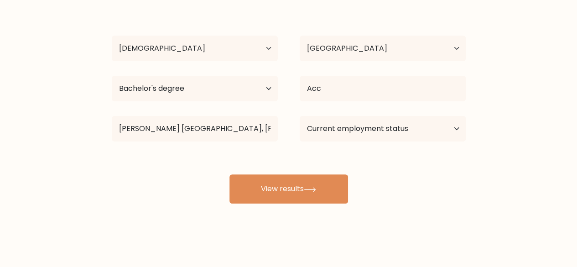
scroll to position [78, 0]
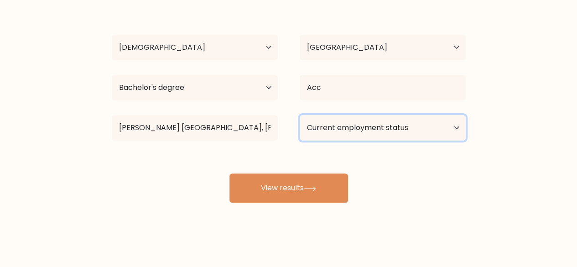
click at [408, 134] on select "Current employment status Employed Student Retired Other / prefer not to answer" at bounding box center [383, 128] width 166 height 26
select select "other"
click at [300, 115] on select "Current employment status Employed Student Retired Other / prefer not to answer" at bounding box center [383, 128] width 166 height 26
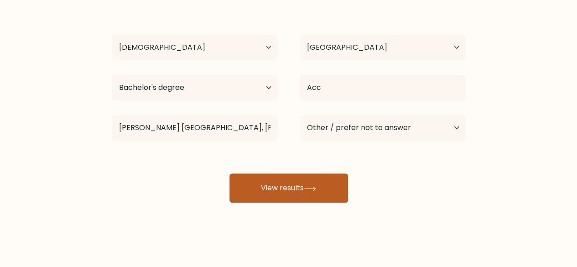
click at [336, 190] on button "View results" at bounding box center [288, 187] width 119 height 29
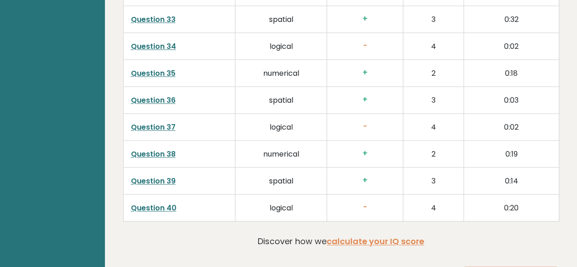
scroll to position [2399, 0]
